Goal: Task Accomplishment & Management: Manage account settings

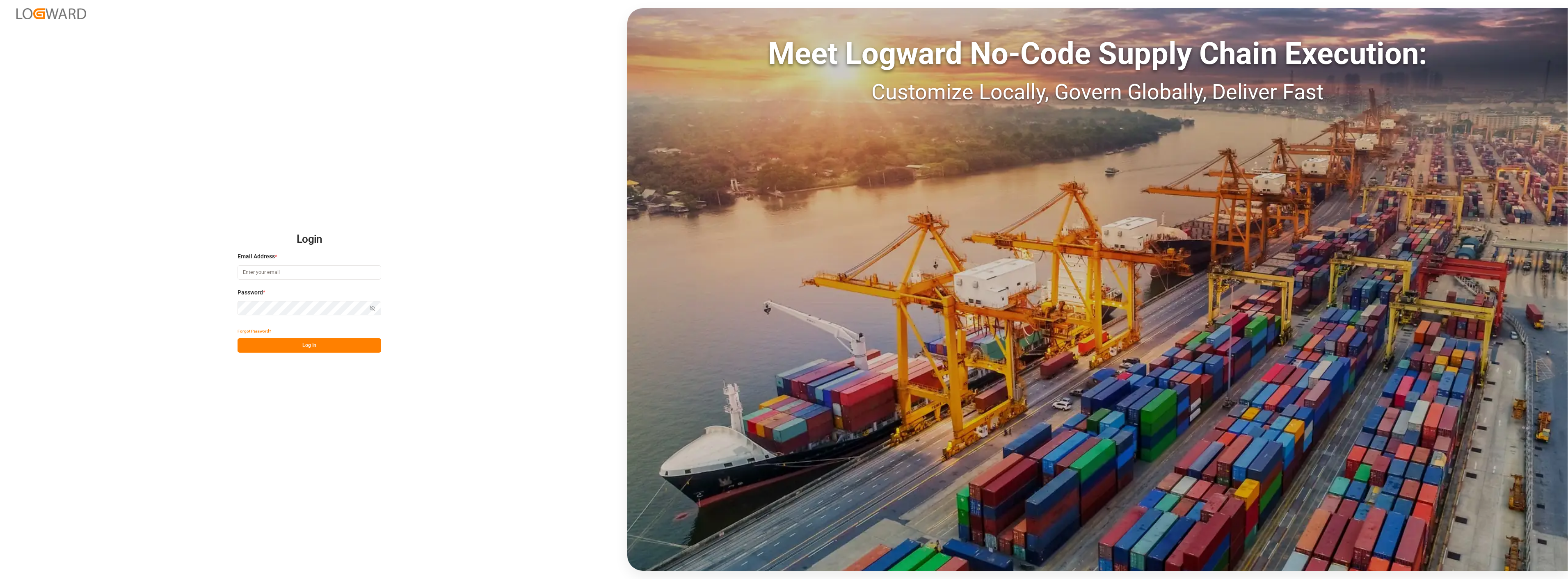
drag, startPoint x: 298, startPoint y: 275, endPoint x: 315, endPoint y: 281, distance: 18.0
click at [298, 275] on input at bounding box center [309, 272] width 144 height 15
type input "[PERSON_NAME][EMAIL_ADDRESS][PERSON_NAME][DOMAIN_NAME]"
drag, startPoint x: 279, startPoint y: 350, endPoint x: 277, endPoint y: 366, distance: 16.1
click at [279, 350] on button "Log In" at bounding box center [309, 345] width 144 height 15
